Goal: Task Accomplishment & Management: Complete application form

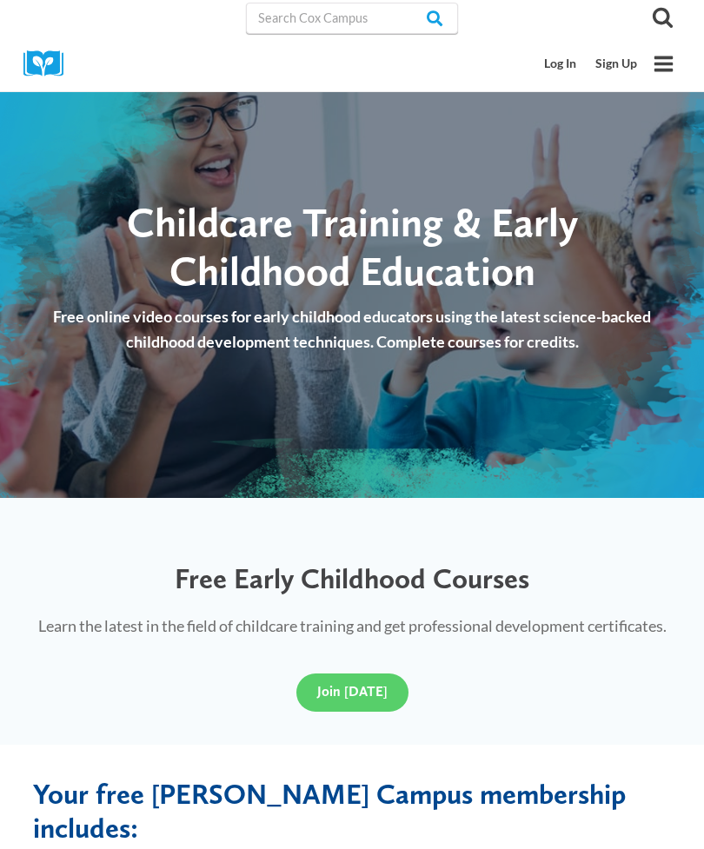
click at [621, 68] on link "Sign Up" at bounding box center [616, 64] width 61 height 32
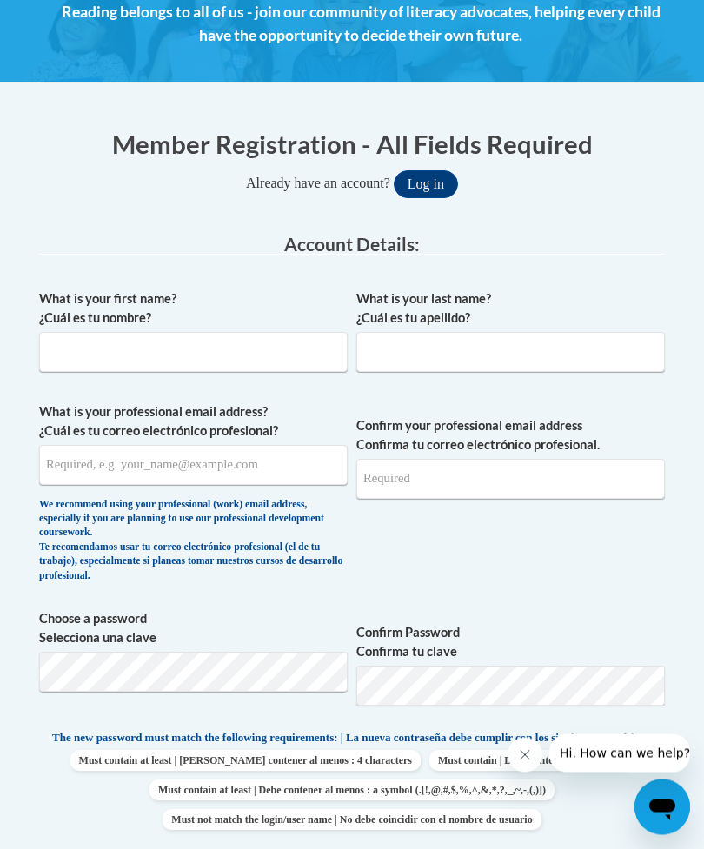
scroll to position [316, 0]
click at [212, 339] on input "What is your first name? ¿Cuál es tu nombre?" at bounding box center [193, 352] width 309 height 40
type input "[PERSON_NAME]"
click at [569, 367] on input "What is your last name? ¿Cuál es tu apellido?" at bounding box center [510, 352] width 309 height 40
type input "[PERSON_NAME]"
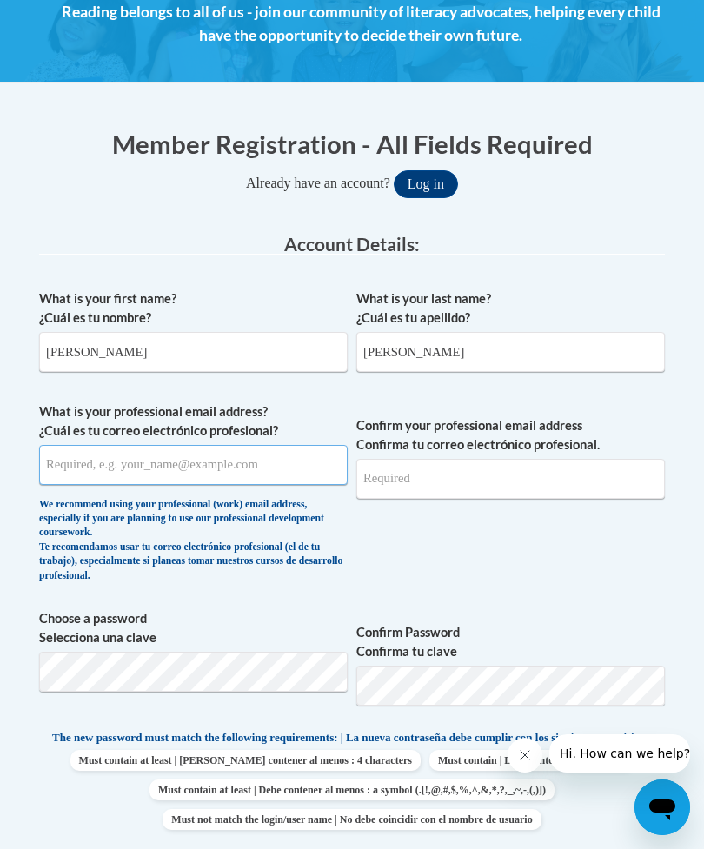
click at [259, 476] on input "What is your professional email address? ¿Cuál es tu correo electrónico profesi…" at bounding box center [193, 465] width 309 height 40
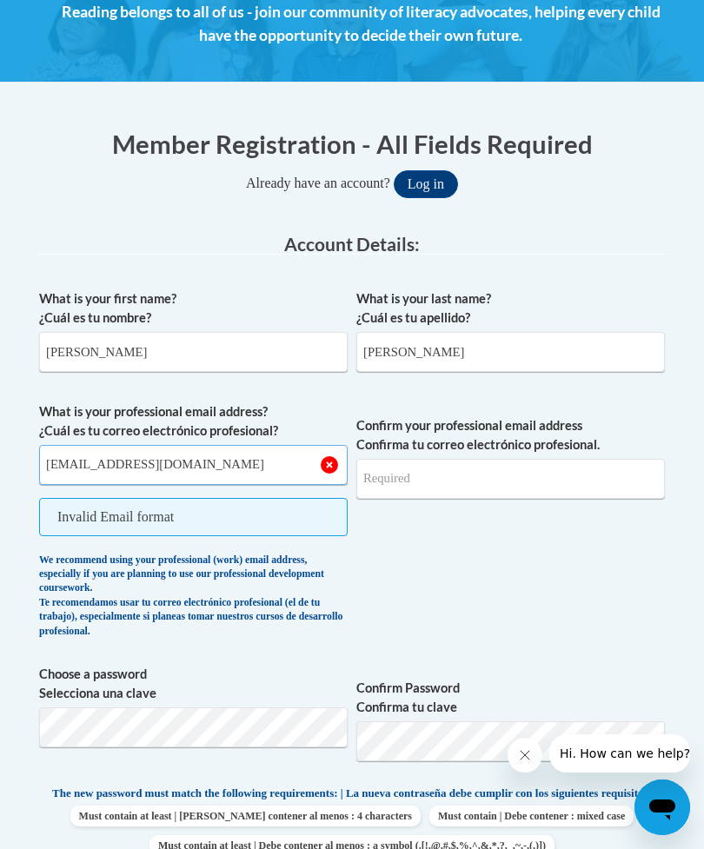
type input "[EMAIL_ADDRESS][DOMAIN_NAME]"
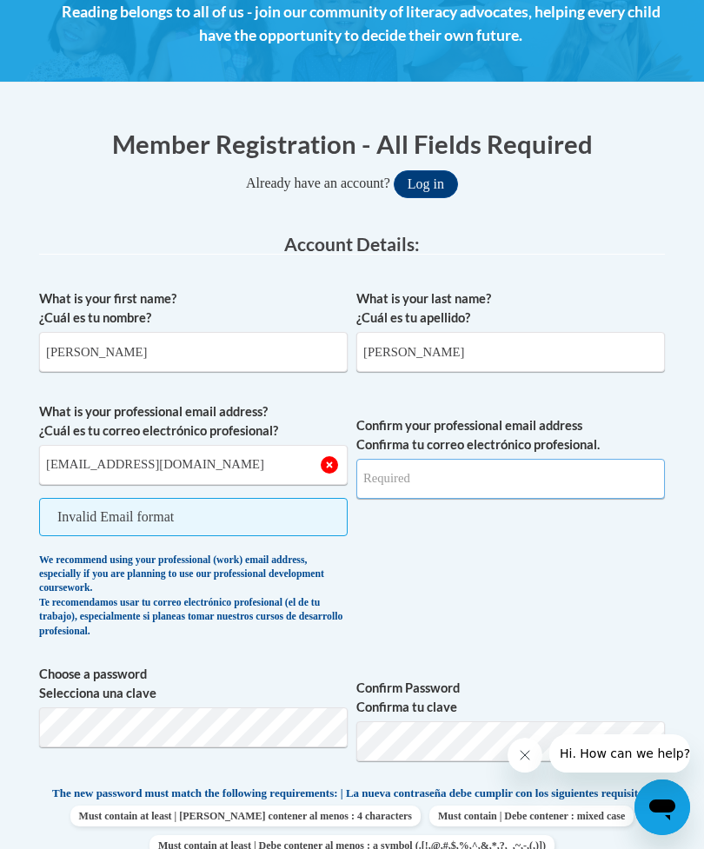
click at [556, 477] on input "Confirm your professional email address Confirma tu correo electrónico profesio…" at bounding box center [510, 479] width 309 height 40
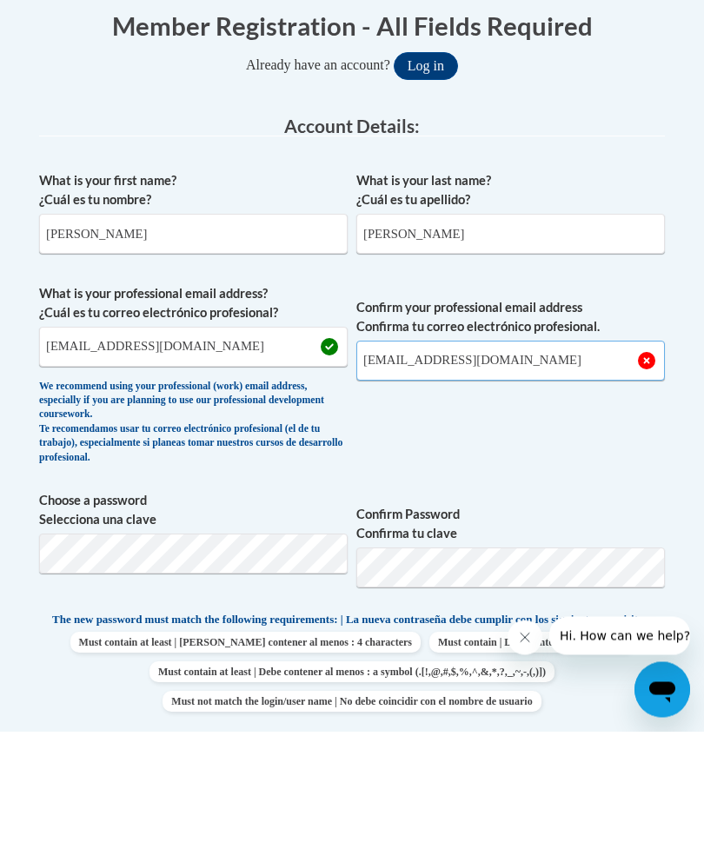
type input "[EMAIL_ADDRESS][DOMAIN_NAME]"
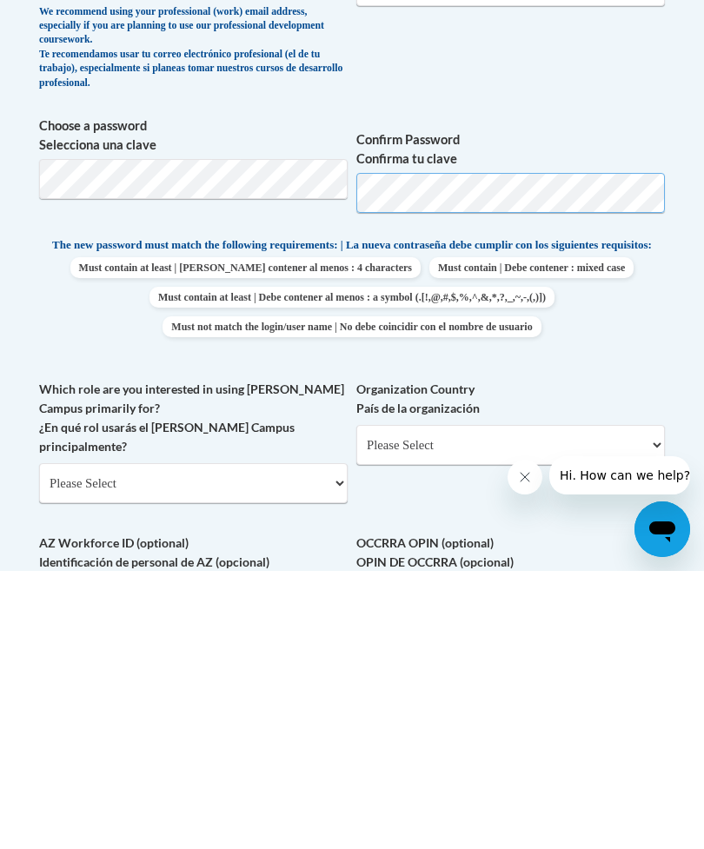
scroll to position [557, 0]
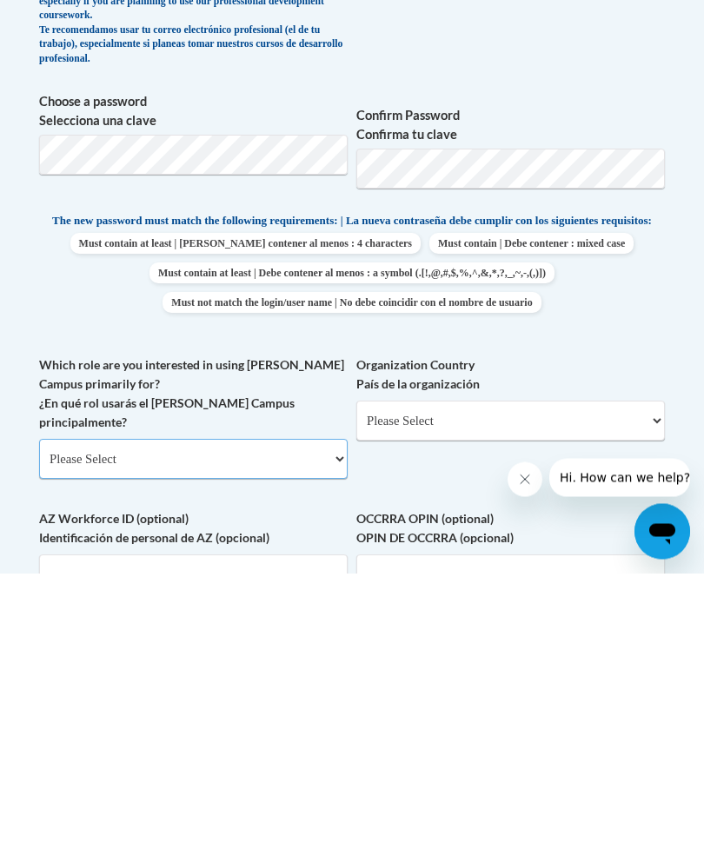
click at [310, 716] on select "Please Select College/University | Colegio/Universidad Community/Nonprofit Part…" at bounding box center [193, 736] width 309 height 40
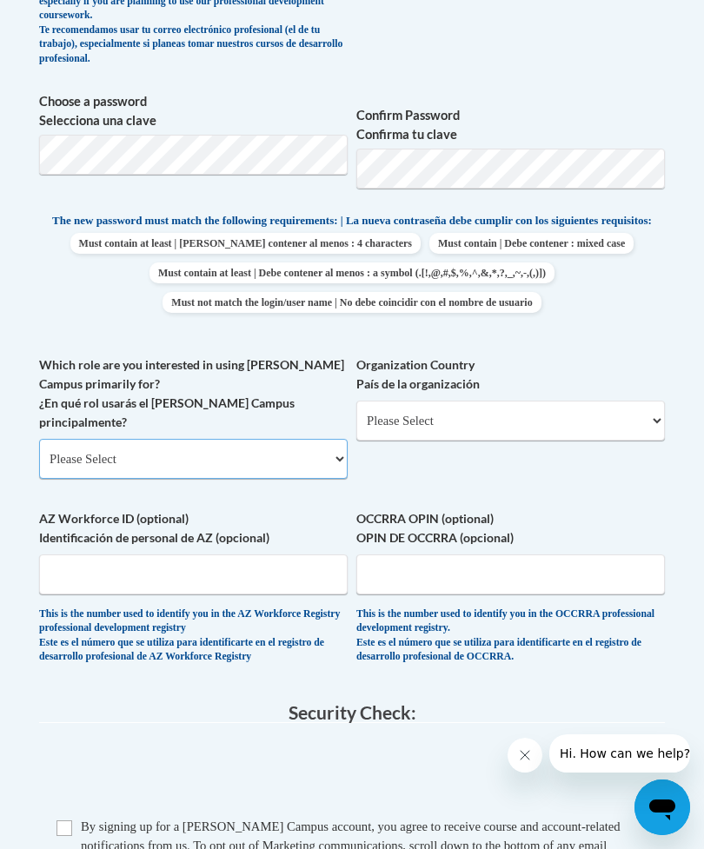
select select "fbf2d438-af2f-41f8-98f1-81c410e29de3"
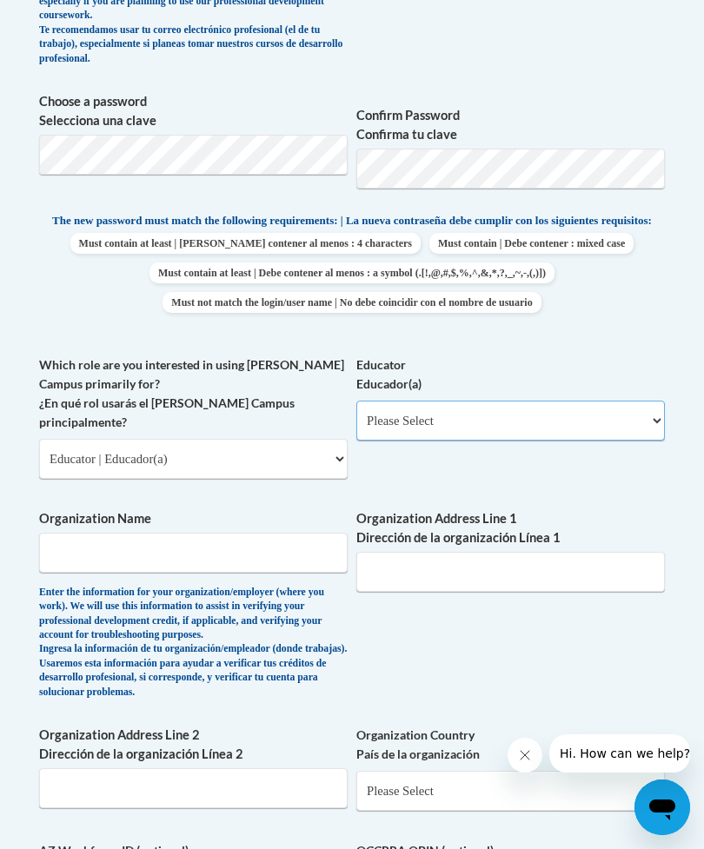
click at [536, 405] on select "Please Select Early Learning/Daycare Teacher/Family Home Care Provider | Maestr…" at bounding box center [510, 421] width 309 height 40
select select "8e1a676a-2f1d-4924-8ba1-6ffde03e8dcb"
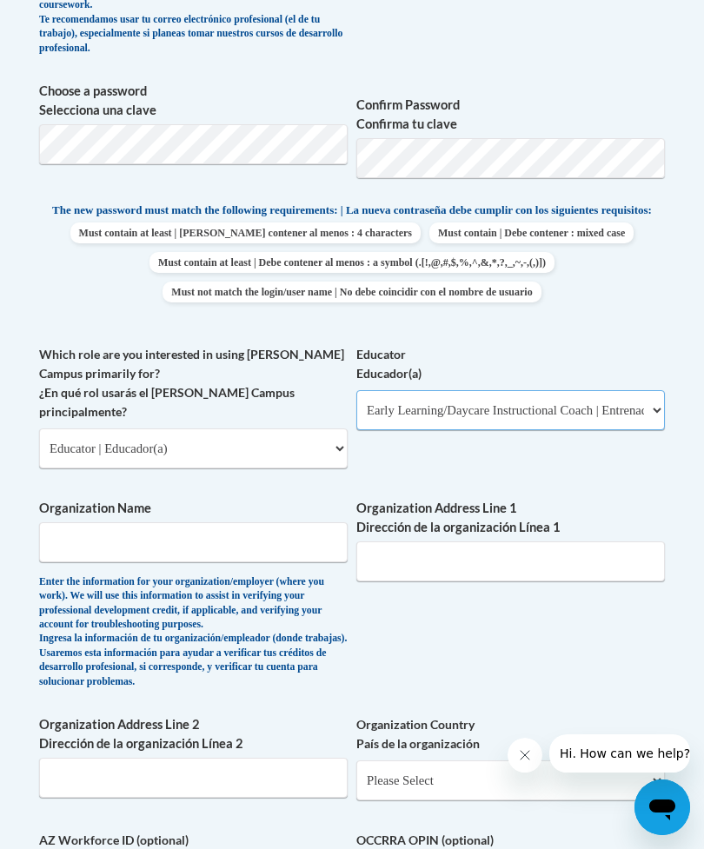
scroll to position [842, 0]
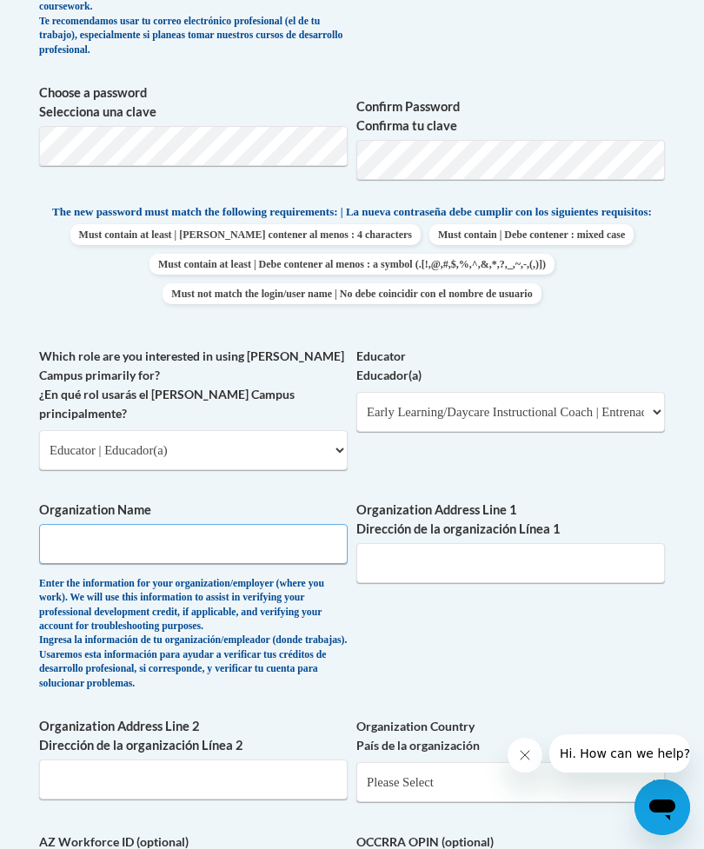
click at [274, 524] on input "Organization Name" at bounding box center [193, 544] width 309 height 40
type input "Legacy Academy"
click at [545, 543] on input "Organization Address Line 1 Dirección de la organización Línea 1" at bounding box center [510, 563] width 309 height 40
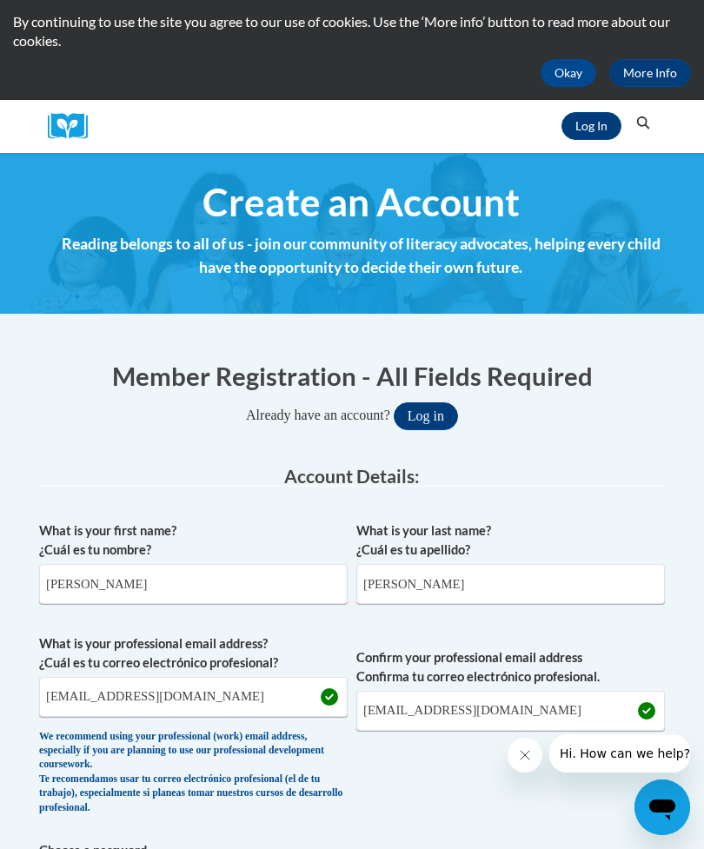
scroll to position [0, 0]
